Goal: Task Accomplishment & Management: Use online tool/utility

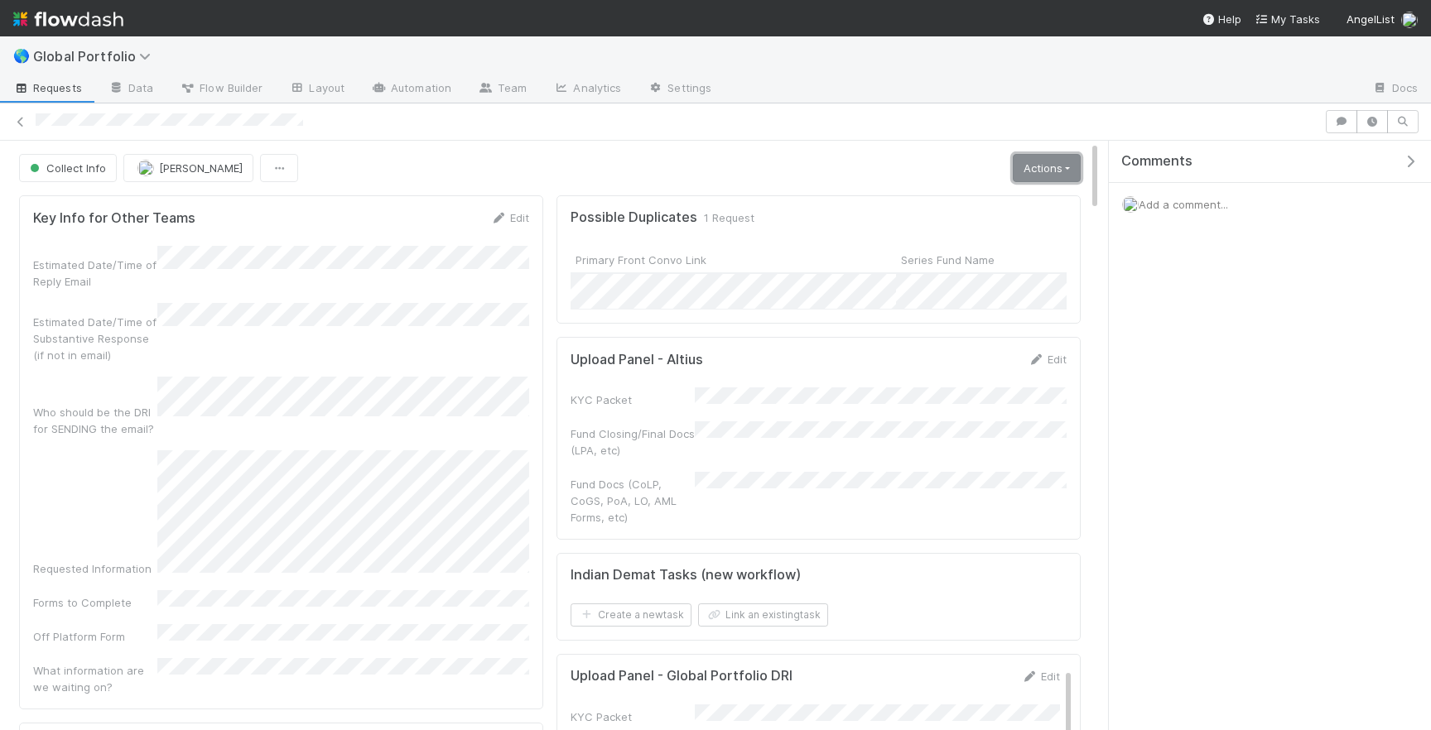
click at [1045, 166] on link "Actions" at bounding box center [1047, 168] width 68 height 28
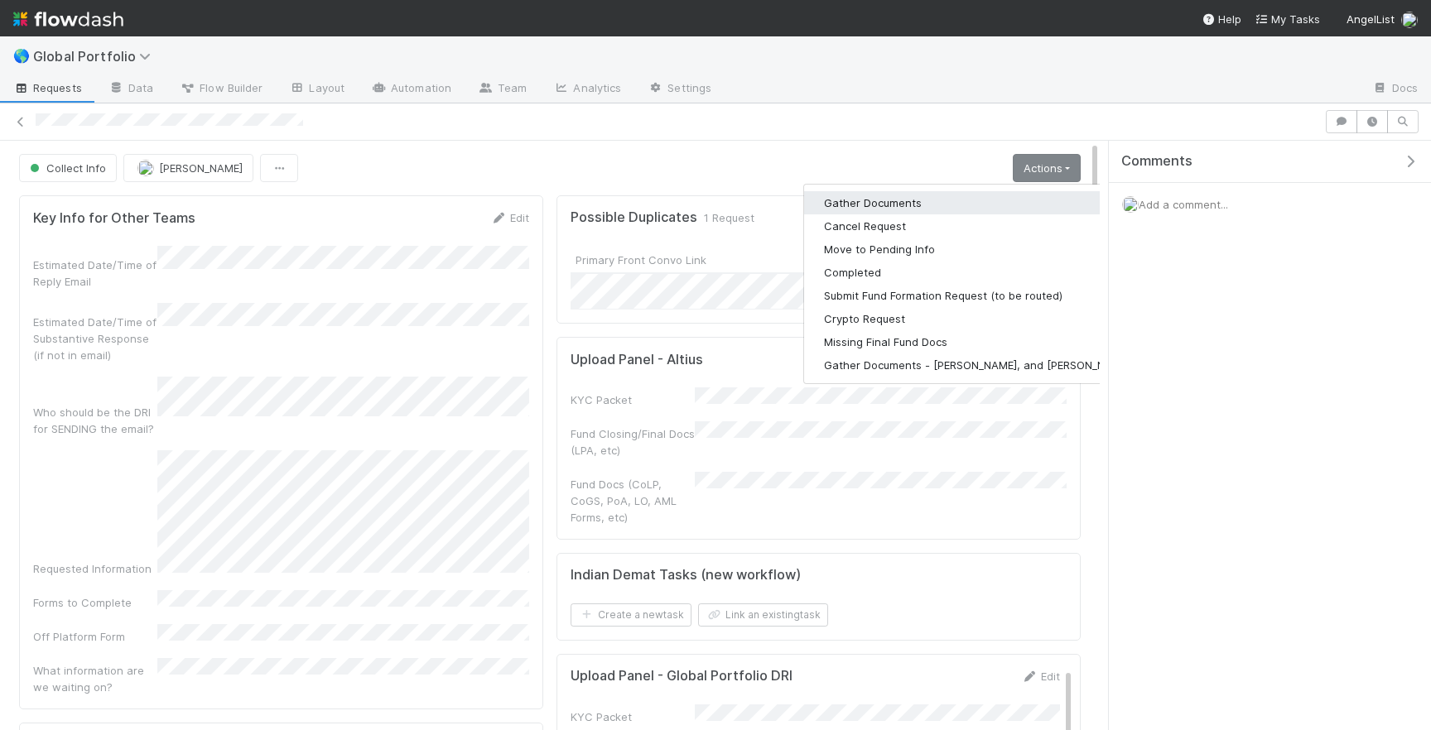
click at [942, 206] on button "Gather Documents" at bounding box center [977, 202] width 346 height 23
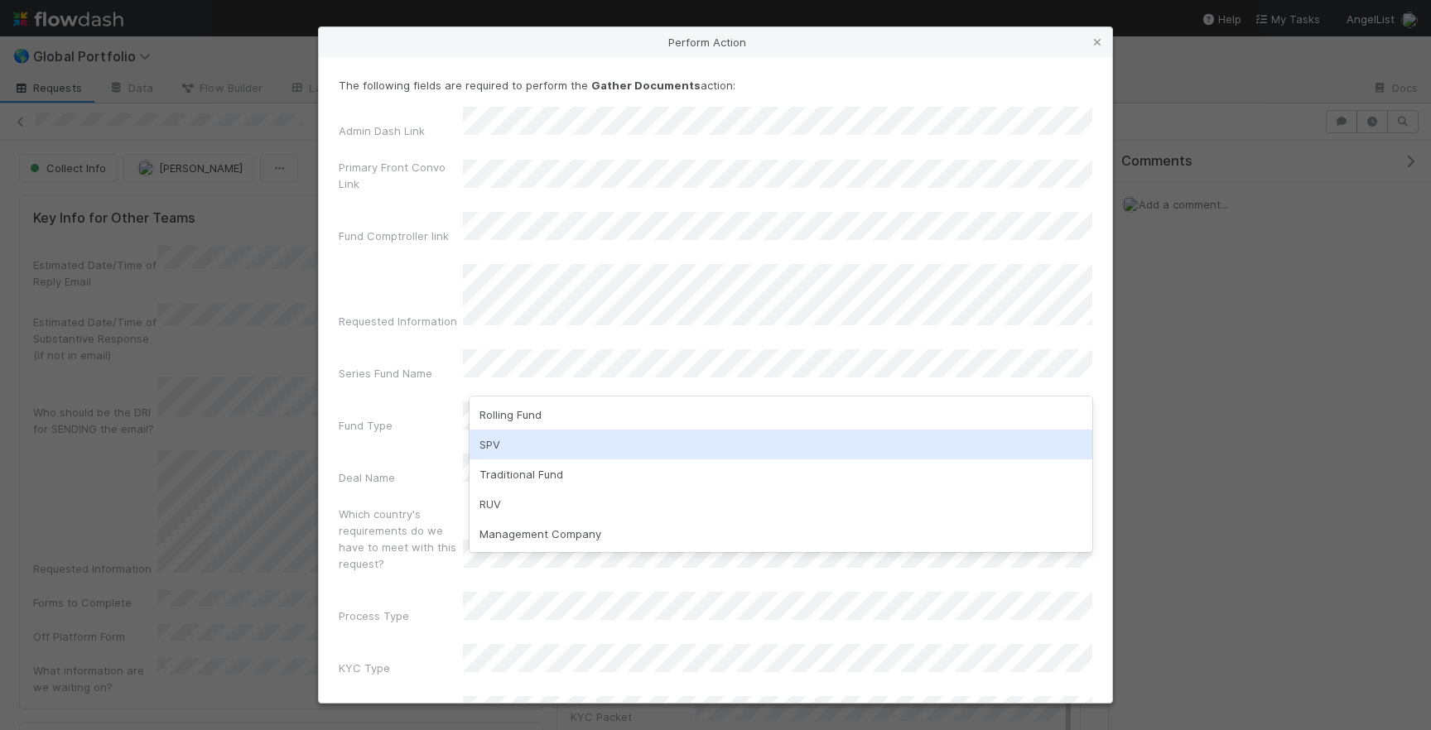
click at [543, 448] on div "SPV" at bounding box center [781, 445] width 623 height 30
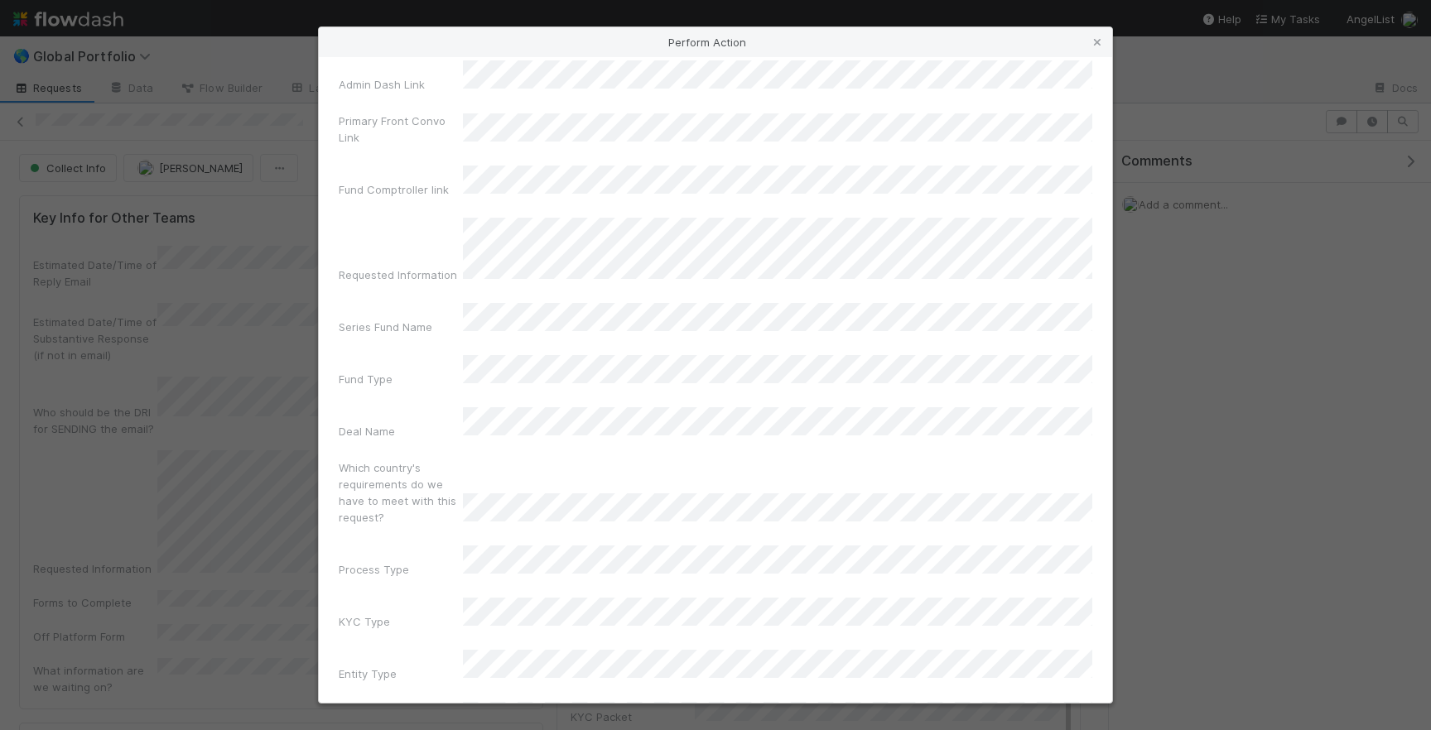
scroll to position [52, 0]
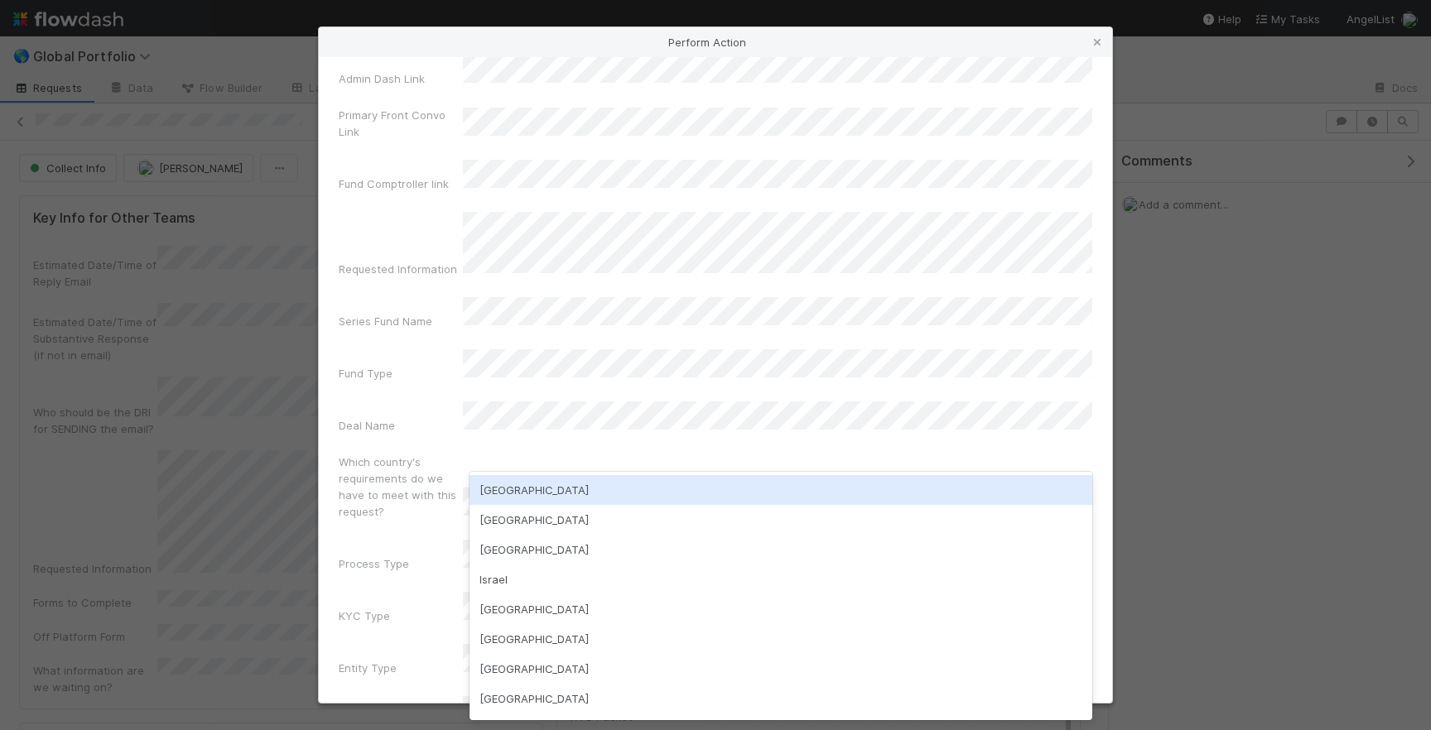
click at [566, 484] on div "[GEOGRAPHIC_DATA]" at bounding box center [781, 490] width 623 height 30
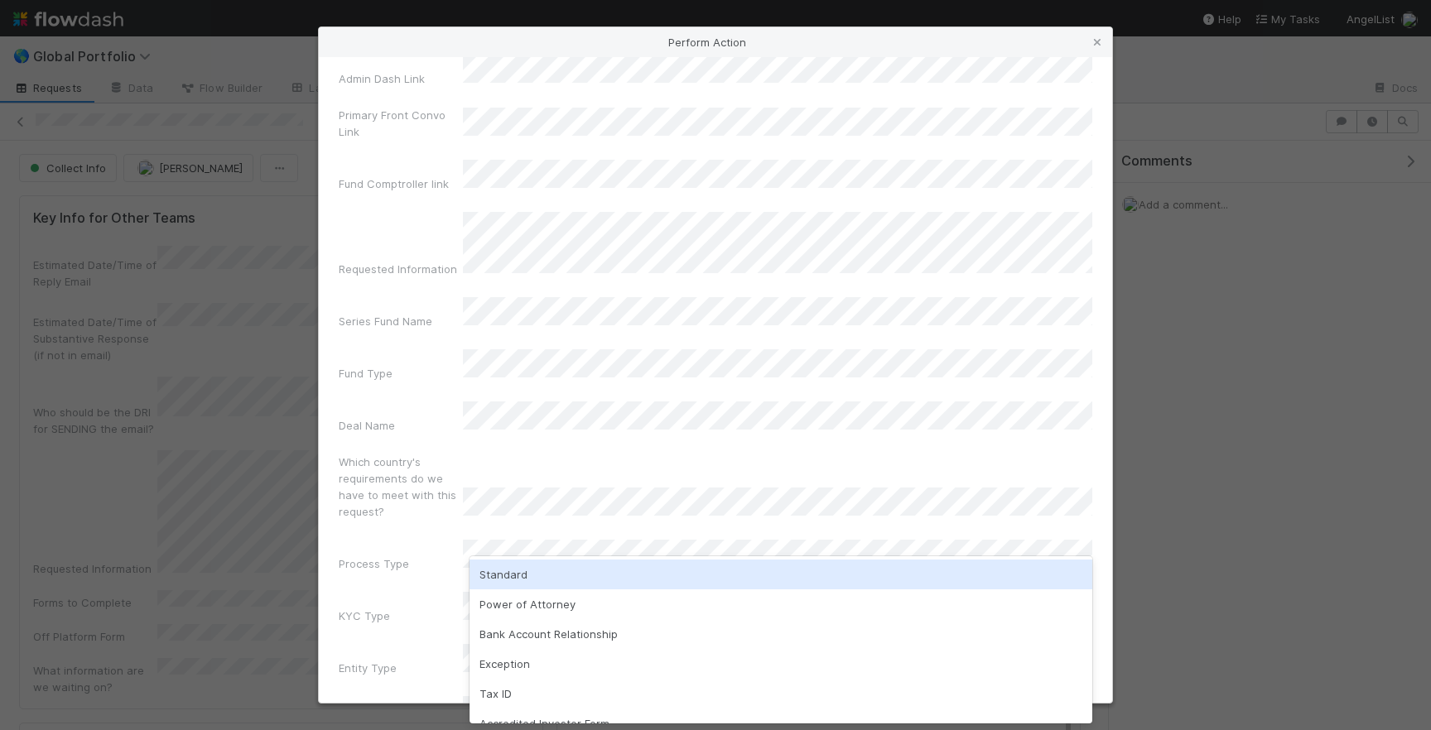
click at [531, 576] on div "Standard" at bounding box center [781, 575] width 623 height 30
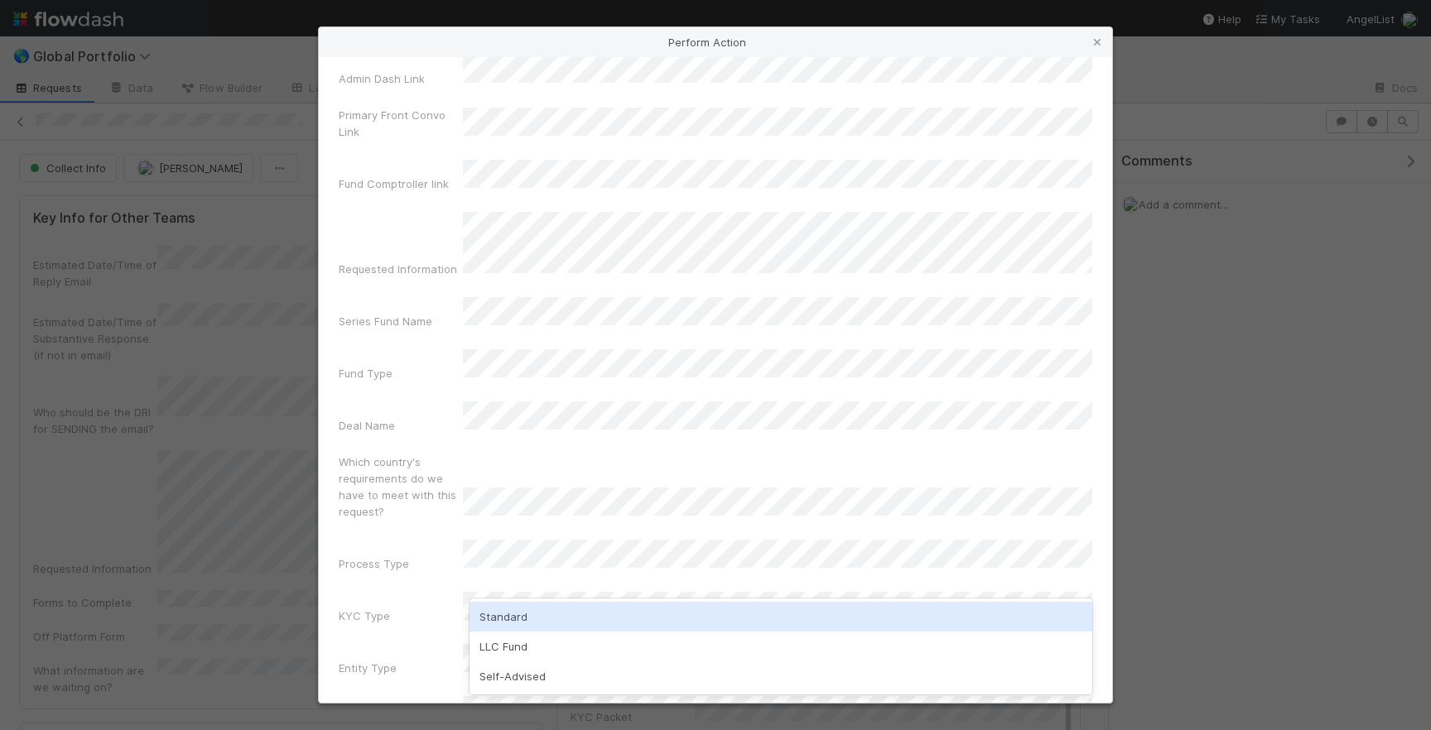
click at [522, 619] on div "Standard" at bounding box center [781, 617] width 623 height 30
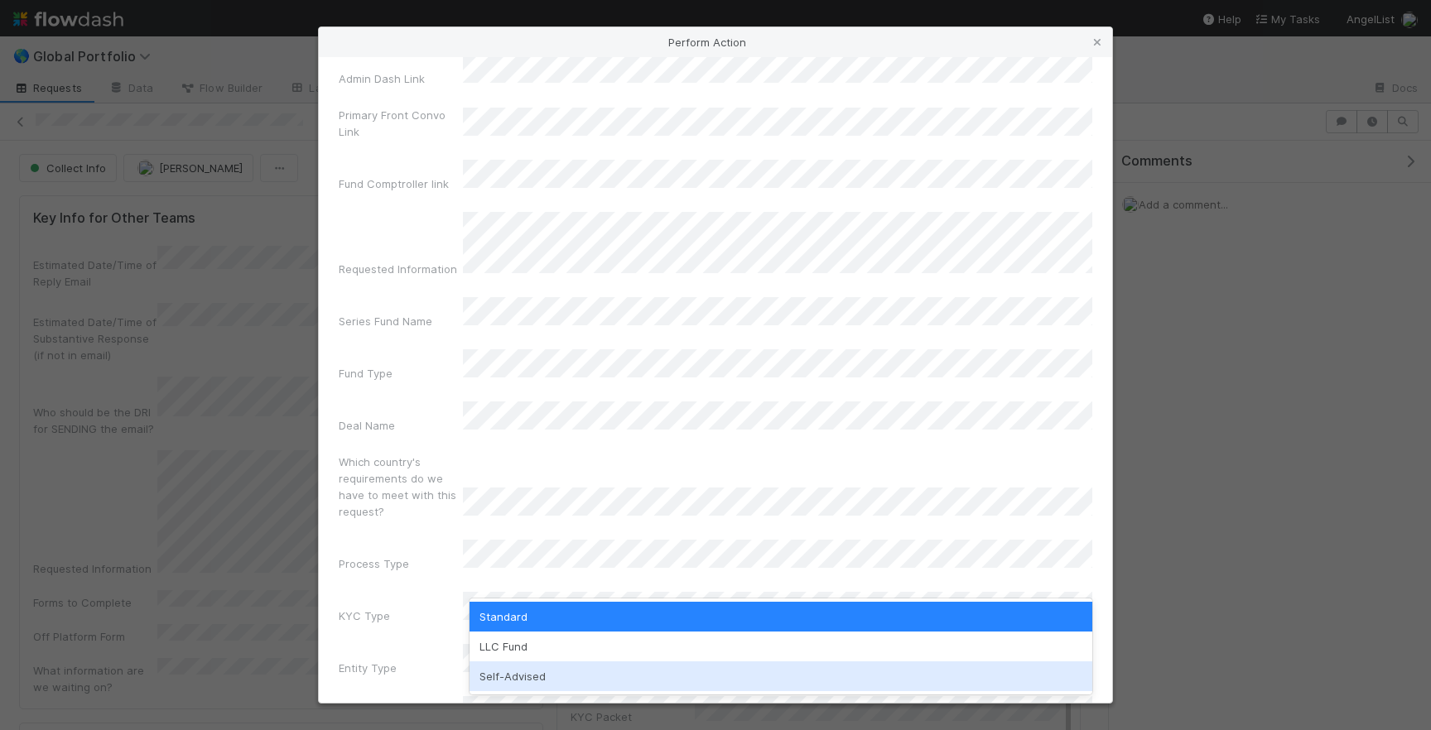
click at [501, 684] on div "Self-Advised" at bounding box center [781, 677] width 623 height 30
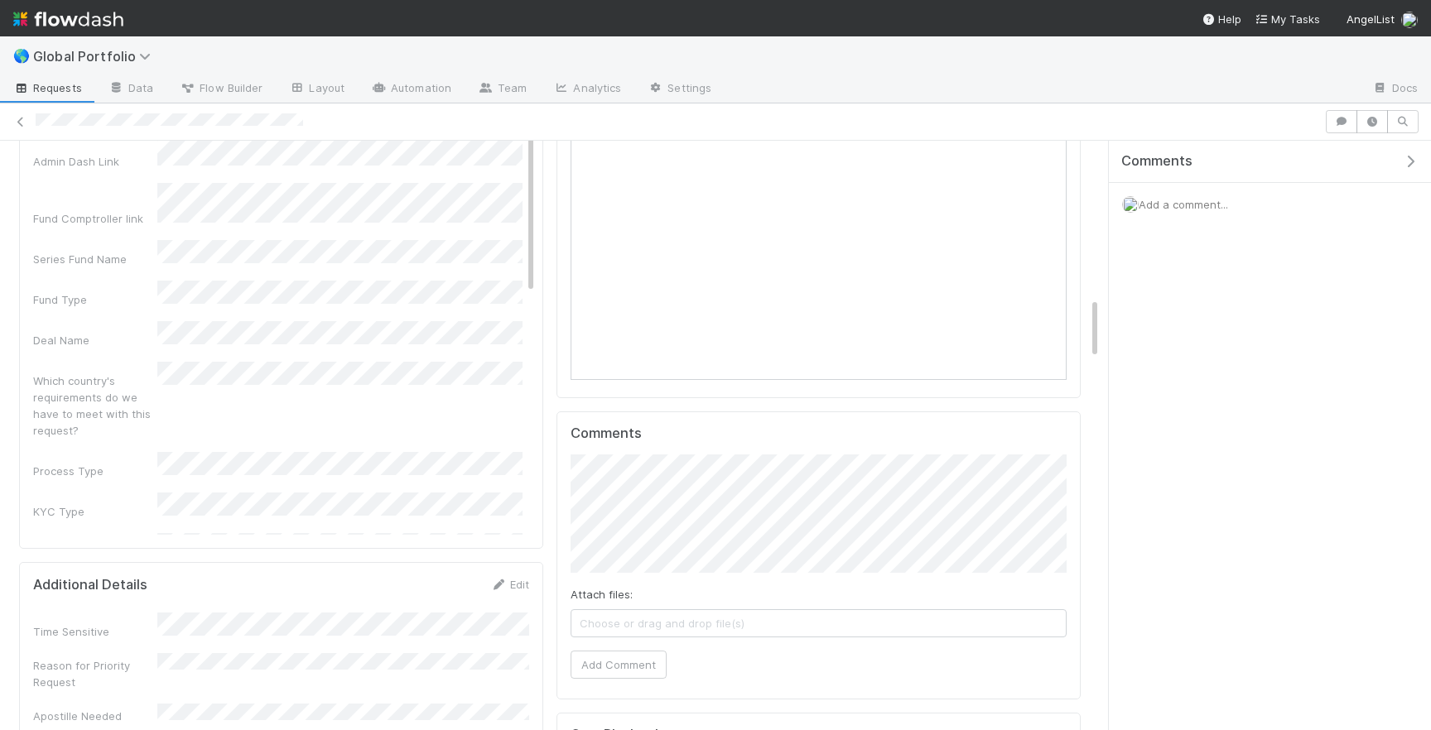
scroll to position [0, 0]
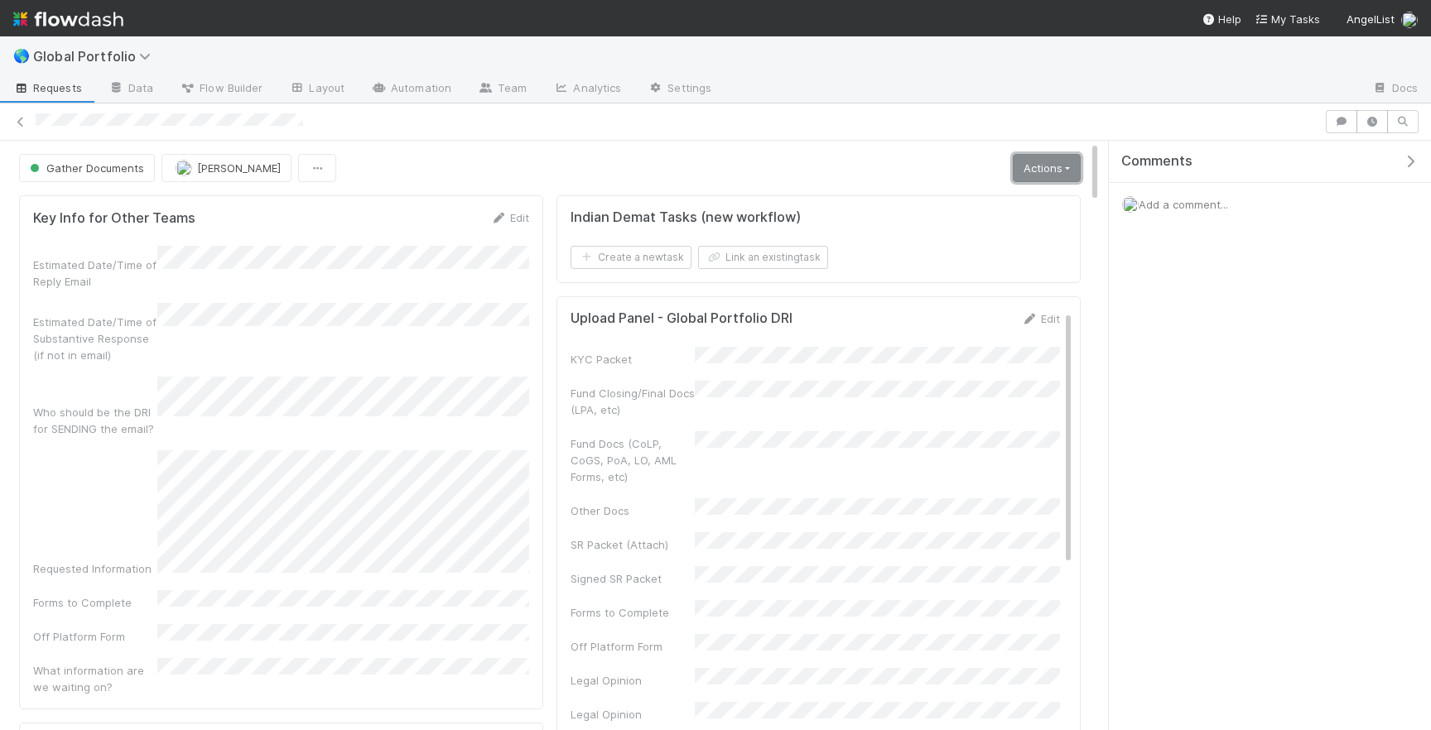
click at [1060, 167] on link "Actions" at bounding box center [1047, 168] width 68 height 28
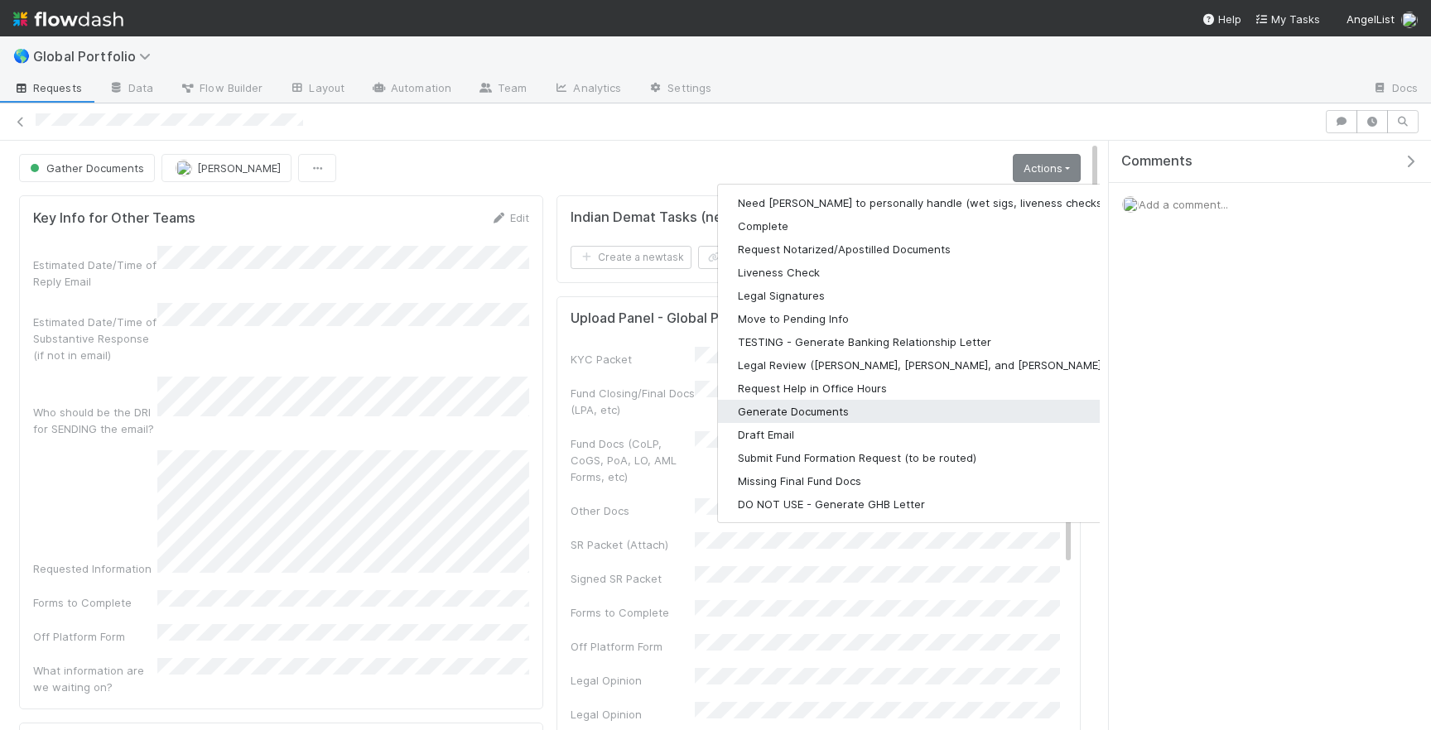
click at [807, 408] on button "Generate Documents" at bounding box center [933, 411] width 431 height 23
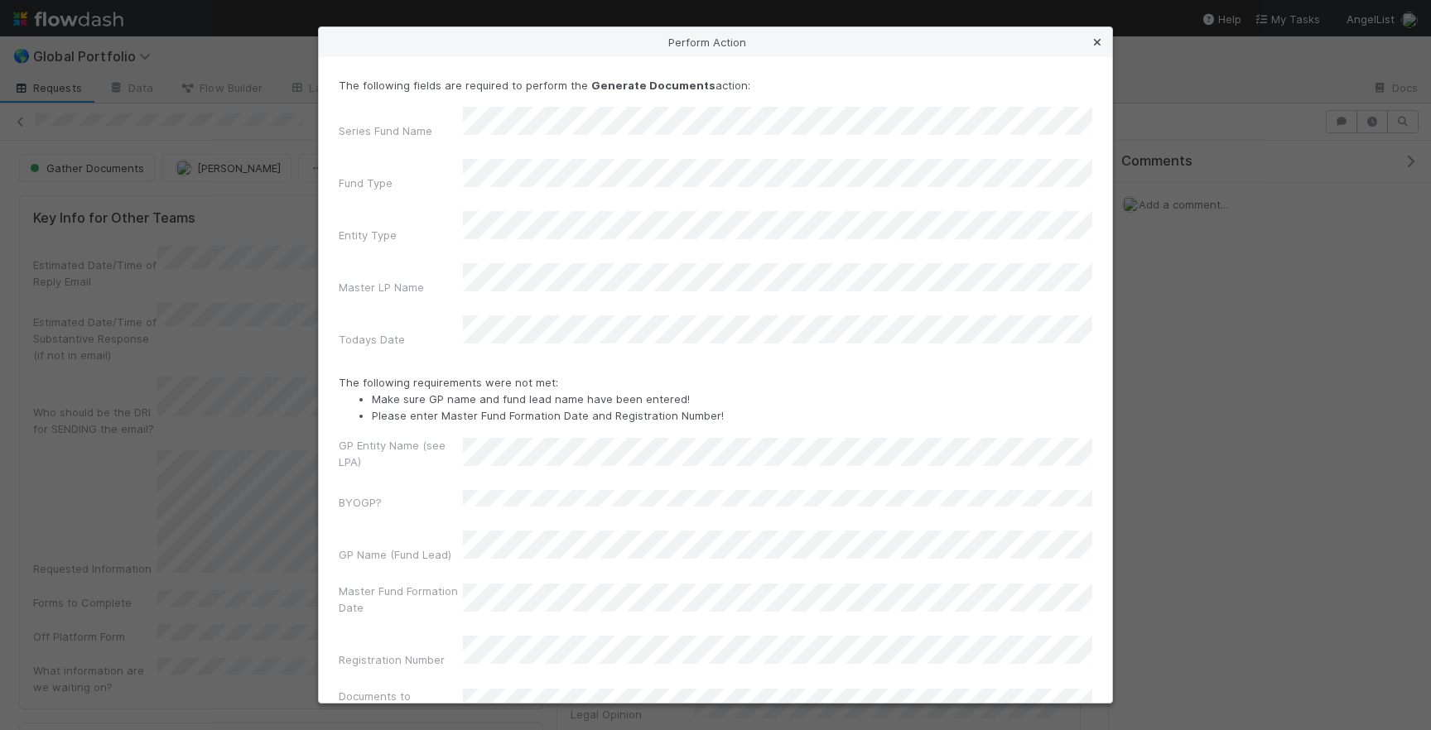
click at [1094, 45] on icon at bounding box center [1097, 42] width 17 height 11
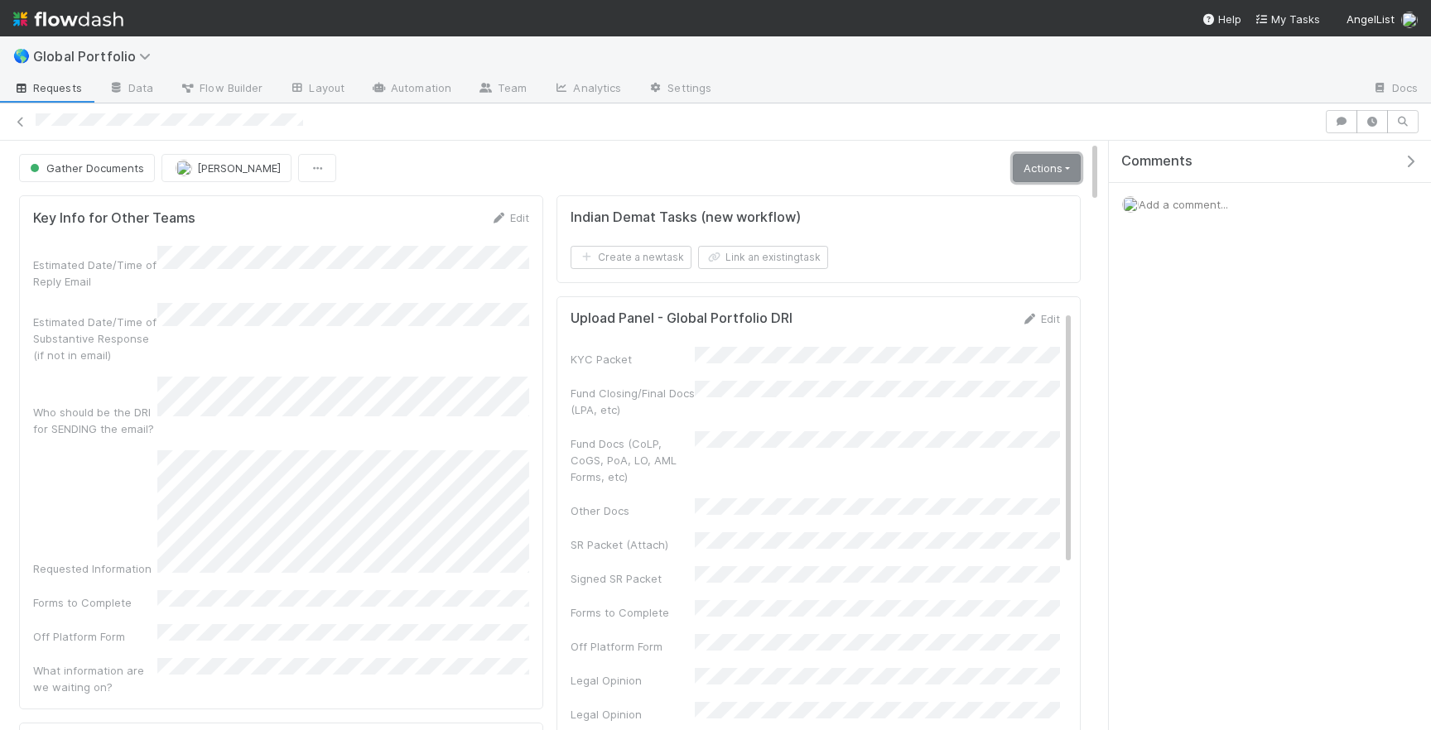
click at [1058, 180] on link "Actions" at bounding box center [1047, 168] width 68 height 28
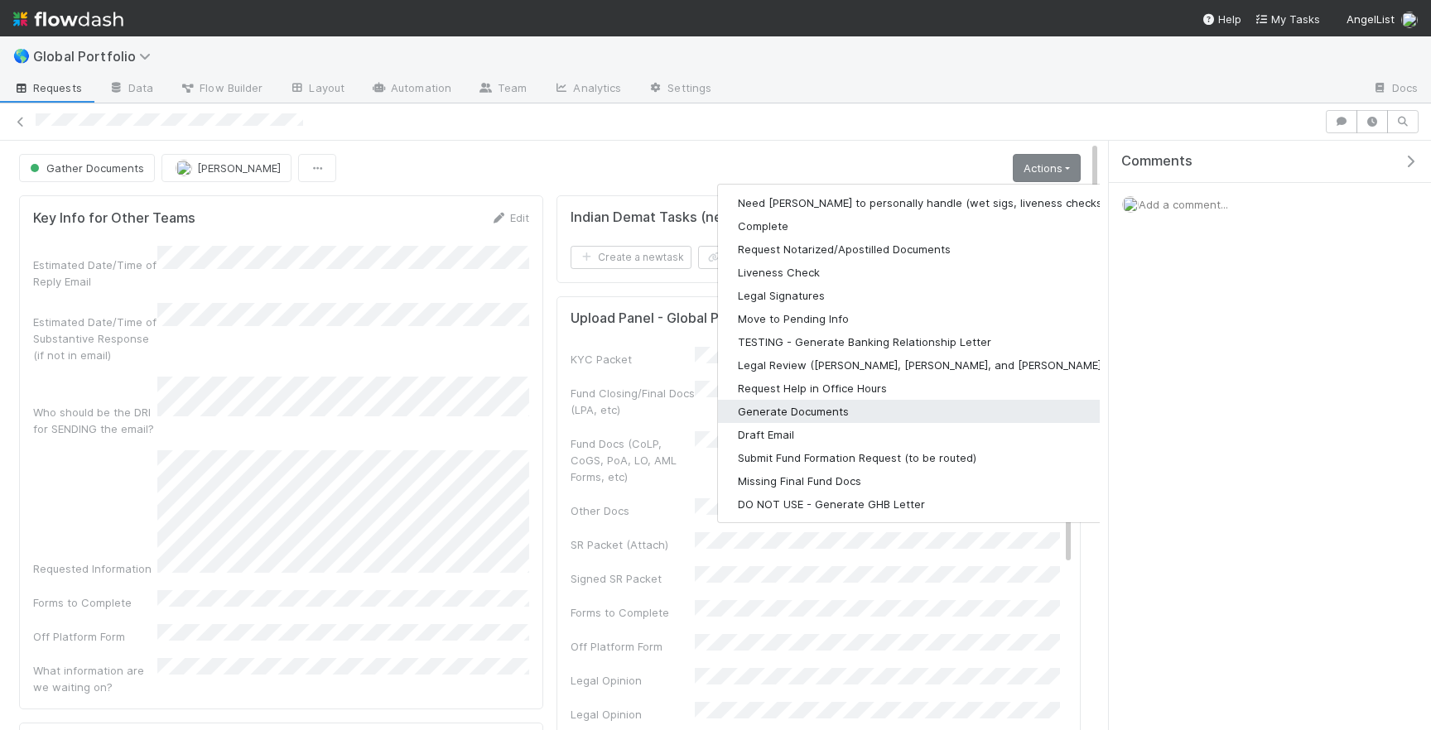
click at [883, 402] on button "Generate Documents" at bounding box center [933, 411] width 431 height 23
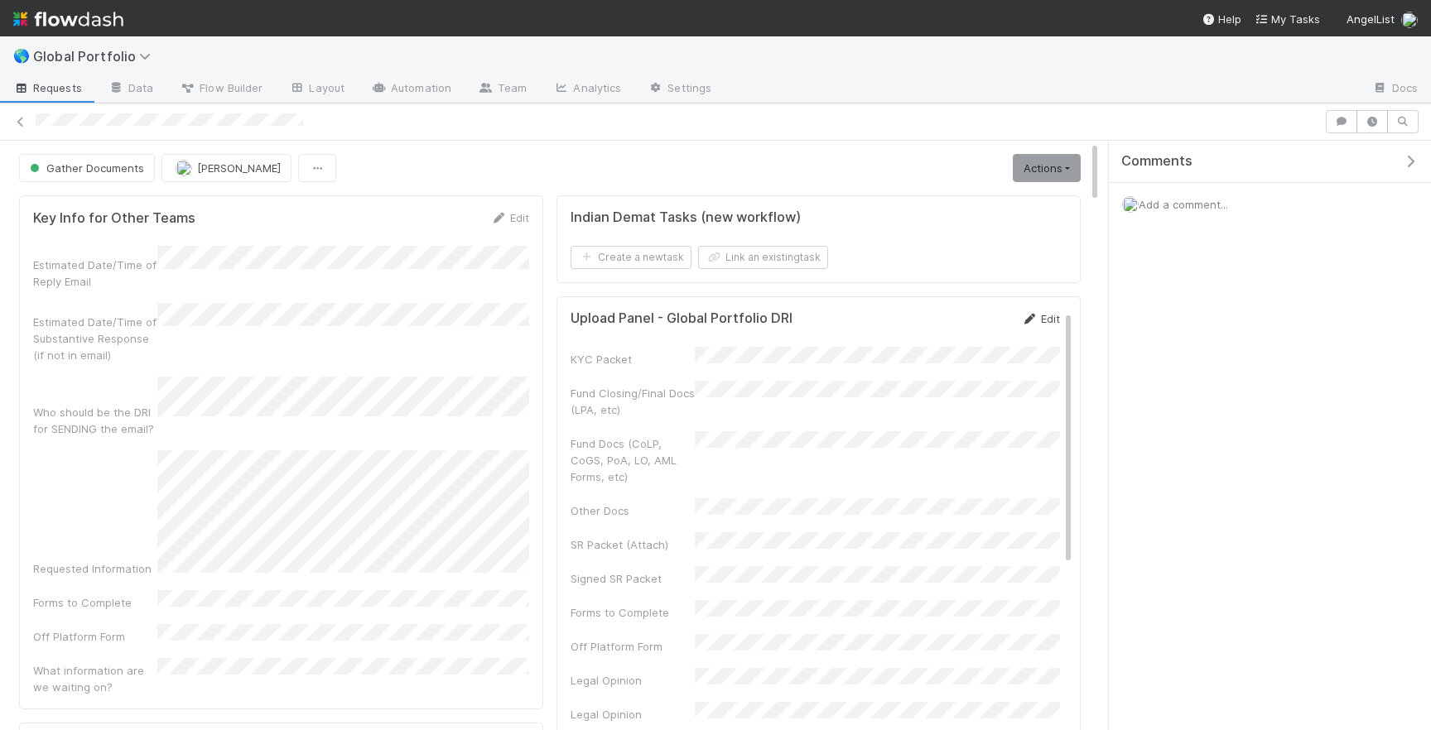
click at [1046, 319] on link "Edit" at bounding box center [1040, 318] width 39 height 13
click at [958, 331] on button "Save" at bounding box center [971, 325] width 47 height 28
click at [1037, 312] on link "Edit" at bounding box center [1040, 318] width 39 height 13
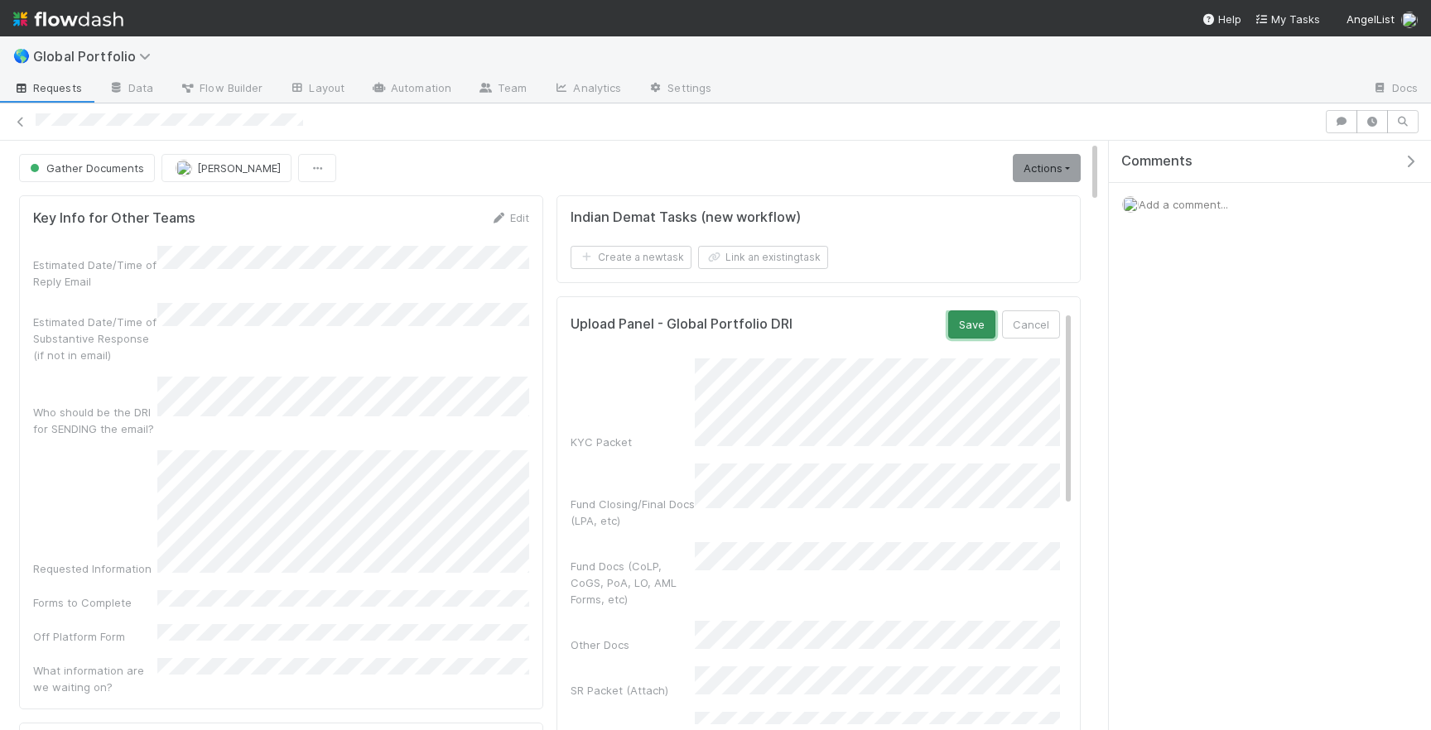
click at [979, 322] on button "Save" at bounding box center [971, 325] width 47 height 28
click at [104, 172] on span "Gather Documents" at bounding box center [86, 167] width 118 height 13
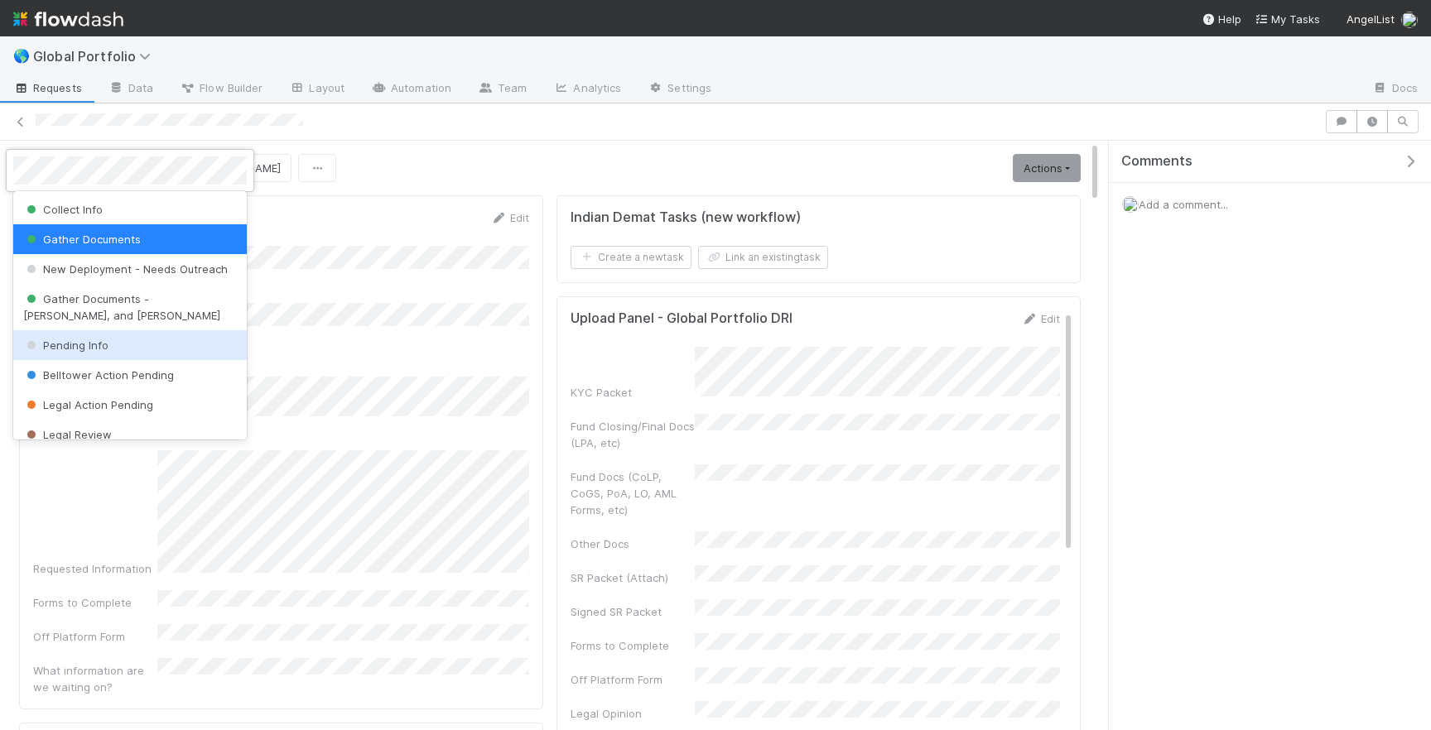
click at [77, 339] on span "Pending Info" at bounding box center [65, 345] width 85 height 13
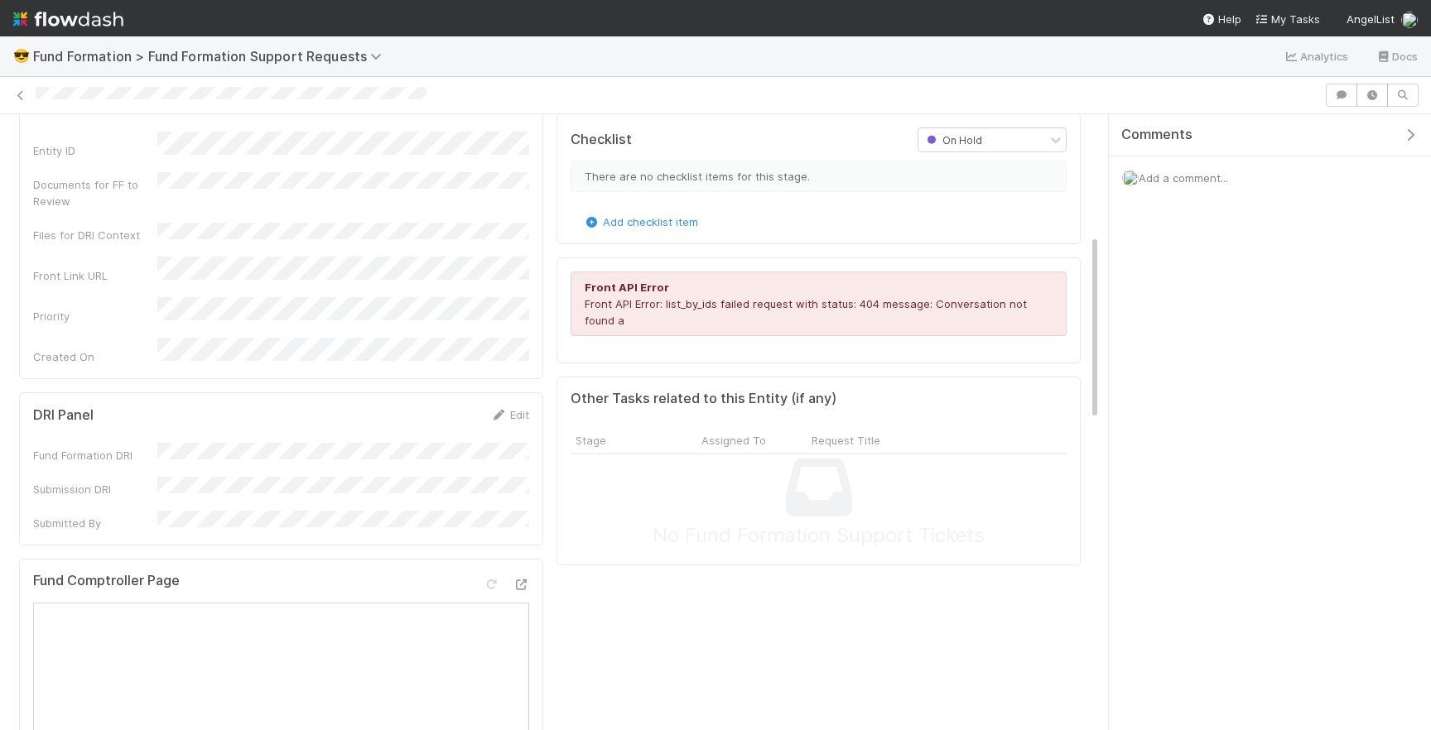
scroll to position [398, 0]
